Goal: Task Accomplishment & Management: Use online tool/utility

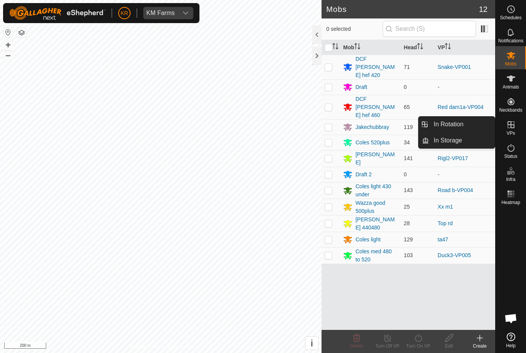
click at [482, 121] on link "In Rotation" at bounding box center [462, 124] width 66 height 15
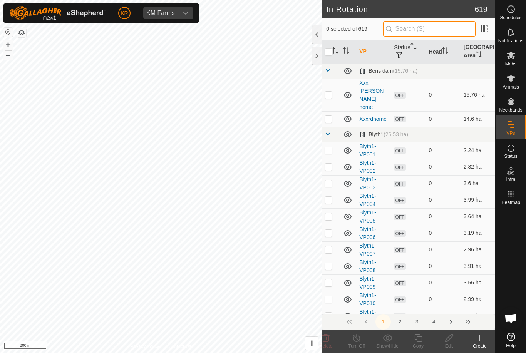
click at [461, 25] on input "text" at bounding box center [429, 29] width 93 height 16
click at [441, 22] on input "text" at bounding box center [429, 29] width 93 height 16
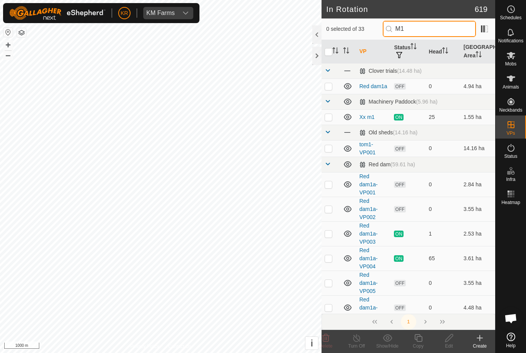
type input "M1"
click at [334, 113] on td at bounding box center [331, 116] width 18 height 15
checkbox input "true"
click at [417, 342] on icon at bounding box center [419, 338] width 10 height 9
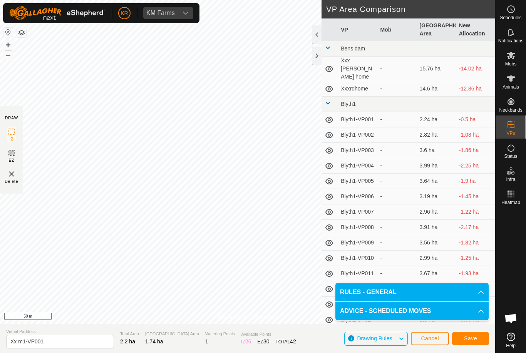
click at [476, 338] on span "Save" at bounding box center [470, 339] width 13 height 6
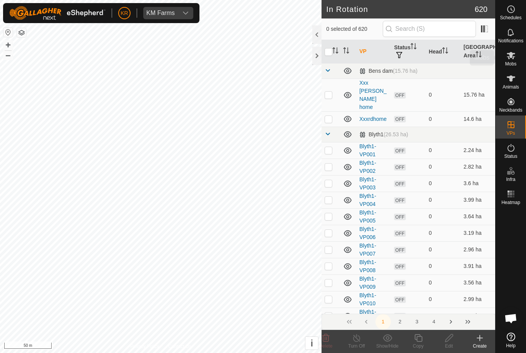
click at [514, 60] on icon at bounding box center [511, 55] width 9 height 9
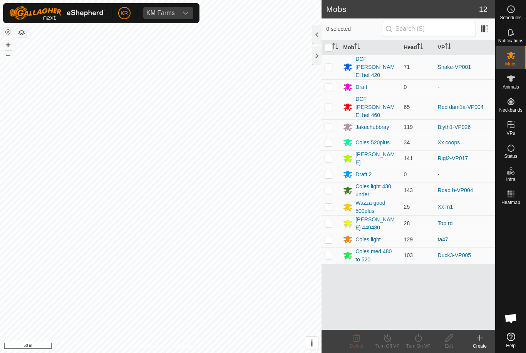
click at [325, 204] on p-checkbox at bounding box center [329, 207] width 8 height 6
checkbox input "true"
click at [424, 340] on turn-on-svg-icon at bounding box center [418, 338] width 31 height 9
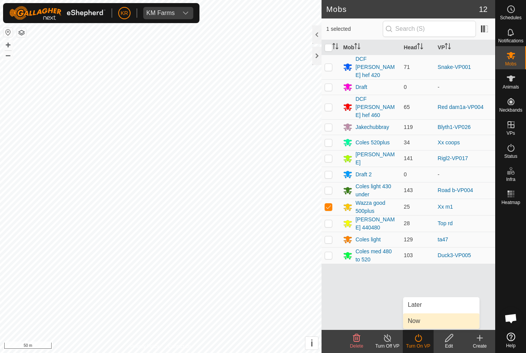
click at [428, 321] on link "Now" at bounding box center [441, 321] width 76 height 15
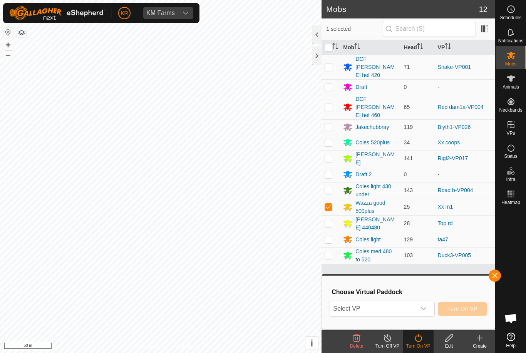
click at [426, 310] on icon "dropdown trigger" at bounding box center [424, 309] width 6 height 6
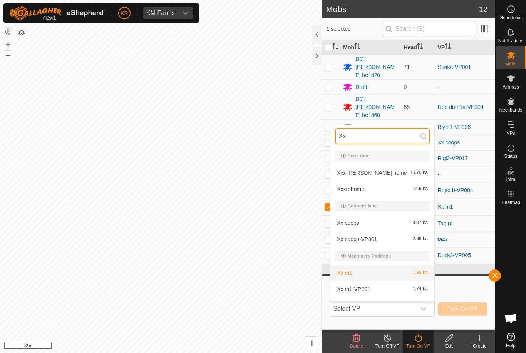
type input "Xx"
click at [383, 277] on div "Xx m1 1.55 ha" at bounding box center [382, 273] width 95 height 9
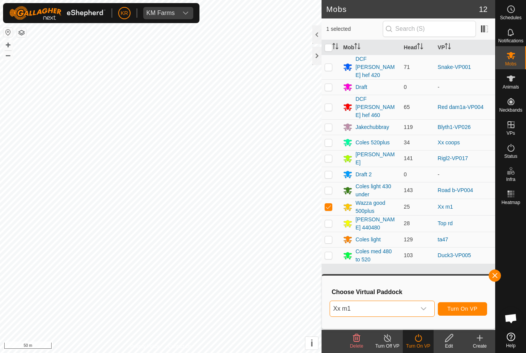
click at [414, 312] on span "Xx m1" at bounding box center [373, 308] width 86 height 15
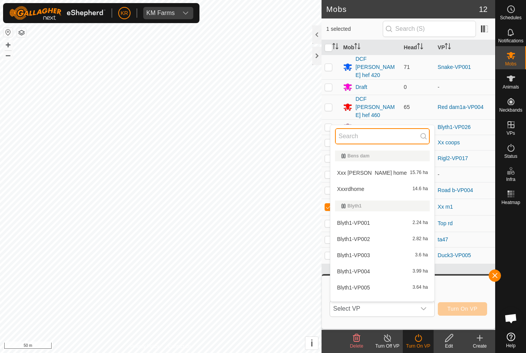
click at [390, 135] on input "text" at bounding box center [382, 136] width 95 height 16
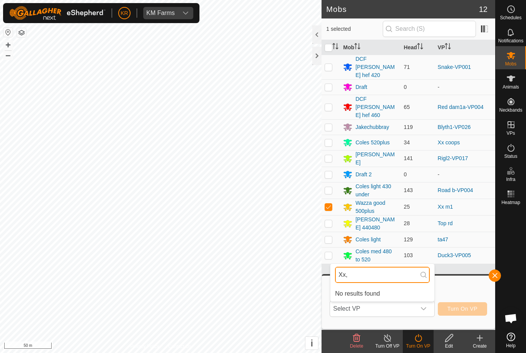
click at [374, 267] on input "Xx," at bounding box center [382, 275] width 95 height 16
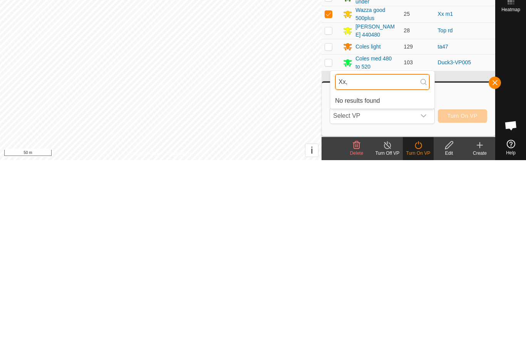
click at [379, 267] on input "Xx," at bounding box center [382, 275] width 95 height 16
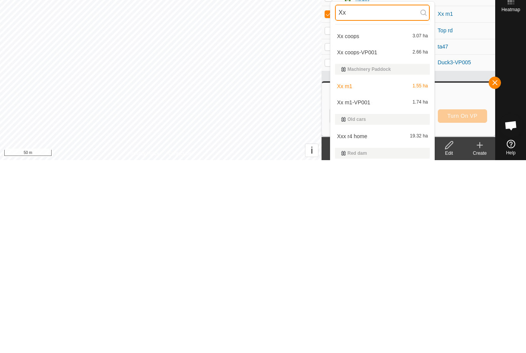
scroll to position [63, 0]
type input "Xx"
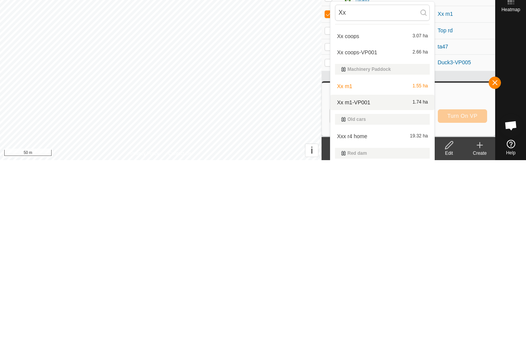
click at [386, 291] on div "Xx m1-VP001 1.74 ha" at bounding box center [382, 295] width 95 height 9
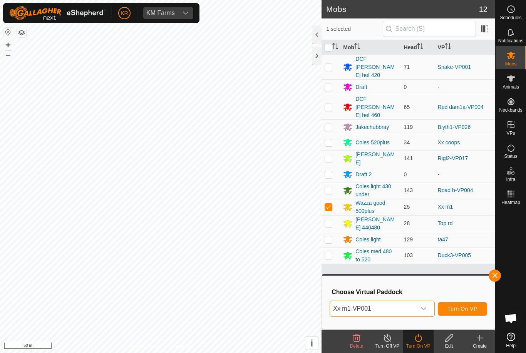
click at [469, 308] on span "Turn On VP" at bounding box center [463, 309] width 30 height 6
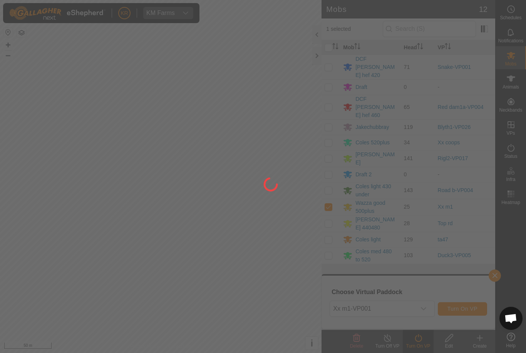
click at [516, 204] on div at bounding box center [263, 176] width 526 height 353
